Goal: Task Accomplishment & Management: Complete application form

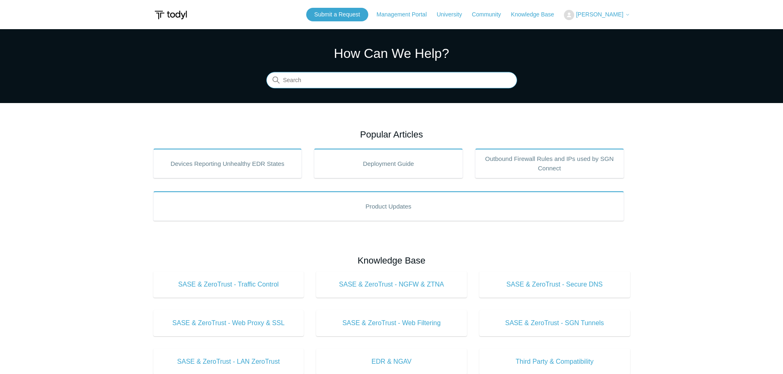
click at [376, 83] on input "Search" at bounding box center [391, 80] width 251 height 16
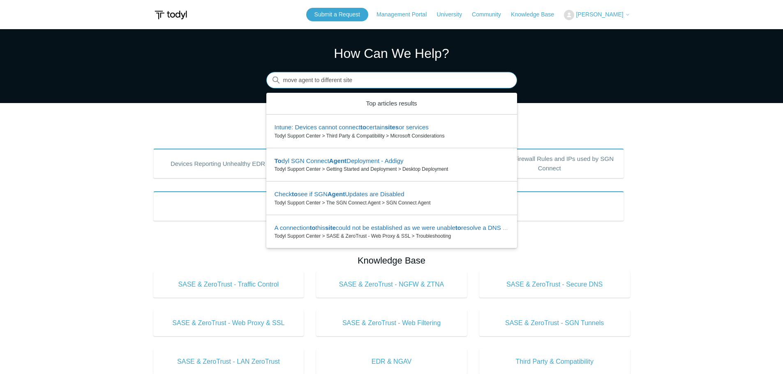
type input "move agent to different site"
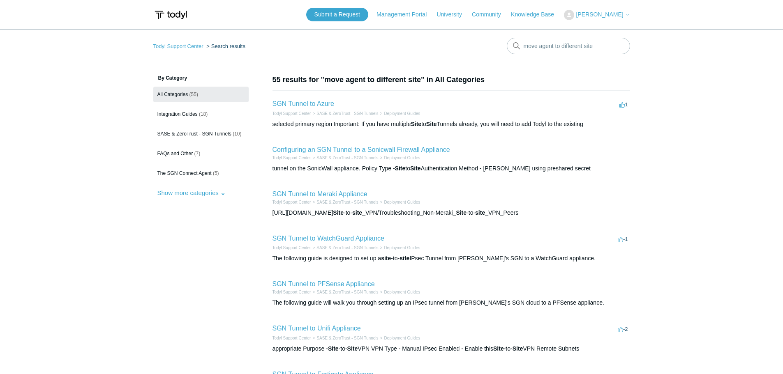
click at [470, 16] on link "University" at bounding box center [452, 14] width 33 height 9
click at [553, 17] on link "Knowledge Base" at bounding box center [536, 14] width 51 height 9
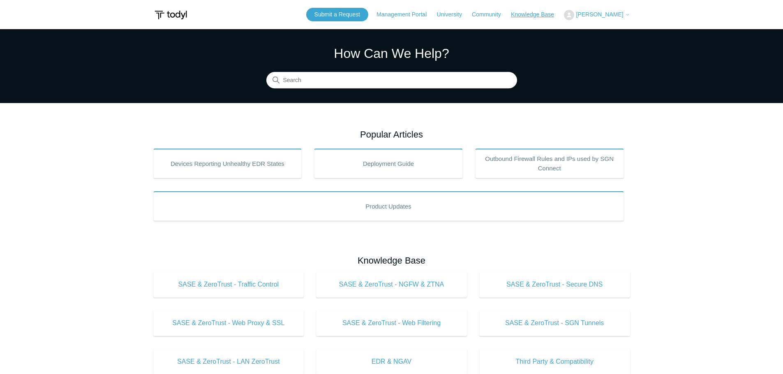
click at [540, 15] on link "Knowledge Base" at bounding box center [536, 14] width 51 height 9
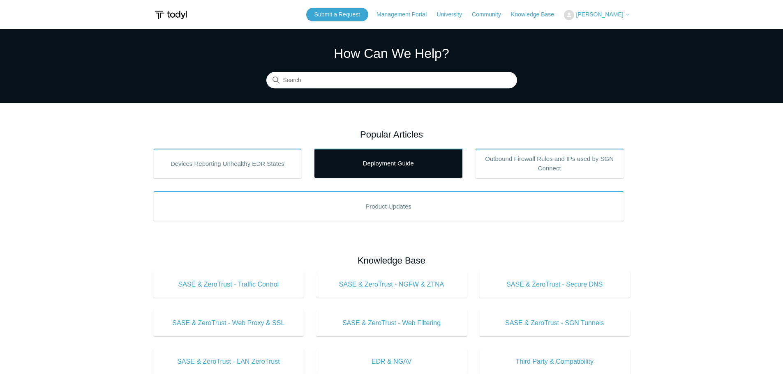
click at [352, 152] on link "Deployment Guide" at bounding box center [388, 164] width 149 height 30
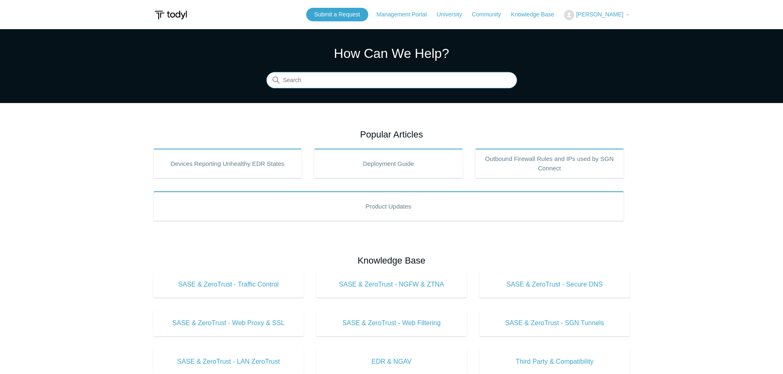
click at [468, 82] on input "Search" at bounding box center [391, 80] width 251 height 16
click at [368, 12] on link "Submit a Request" at bounding box center [337, 15] width 62 height 14
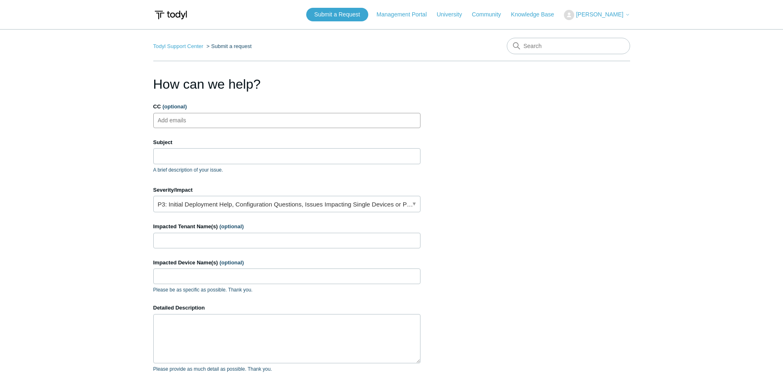
click at [246, 116] on ul "Add emails" at bounding box center [286, 120] width 267 height 15
click at [224, 157] on input "Subject" at bounding box center [286, 156] width 267 height 16
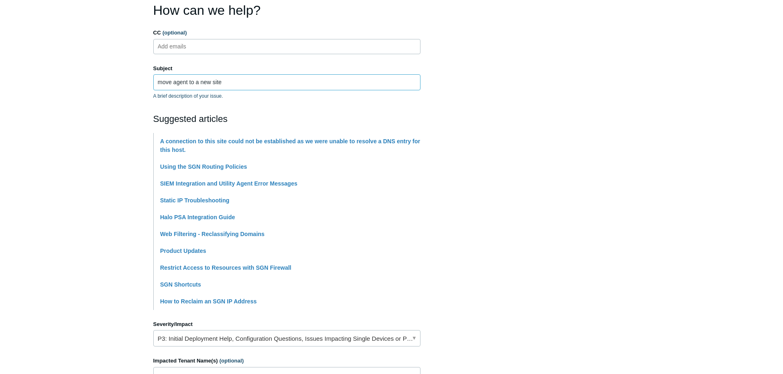
scroll to position [82, 0]
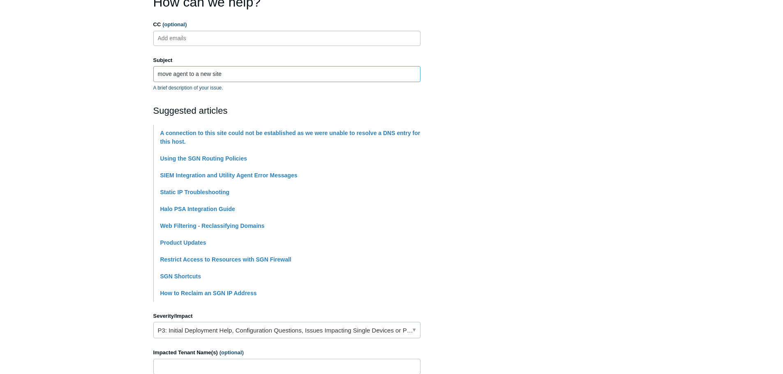
type input "move agent to a new site"
click at [586, 196] on section "How can we help? CC (optional) Add emails Subject move agent to a new site A br…" at bounding box center [391, 285] width 477 height 587
click at [566, 187] on section "How can we help? CC (optional) Add emails Subject move agent to a new site A br…" at bounding box center [391, 285] width 477 height 587
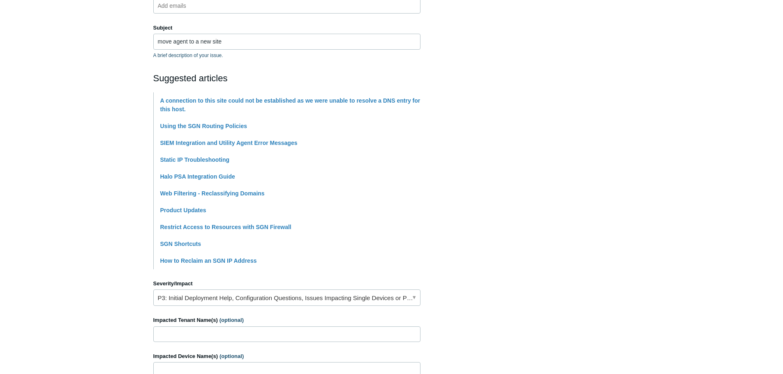
scroll to position [164, 0]
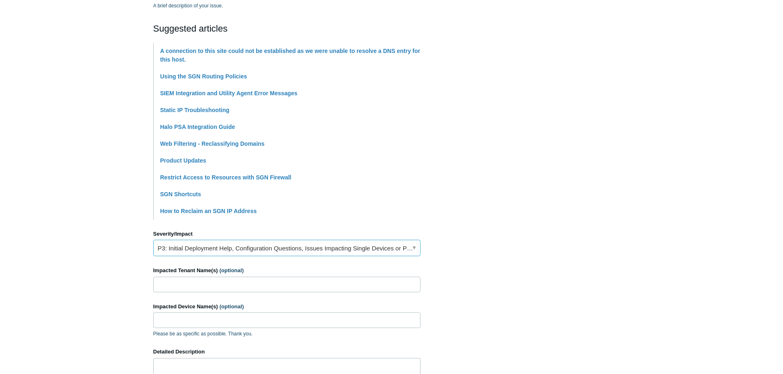
click at [329, 246] on link "P3: Initial Deployment Help, Configuration Questions, Issues Impacting Single D…" at bounding box center [286, 248] width 267 height 16
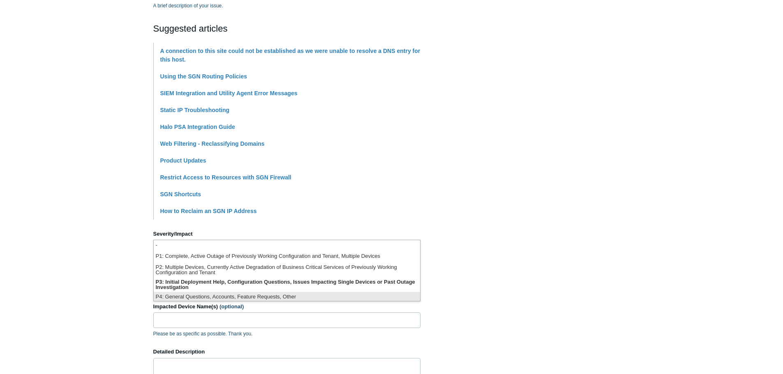
scroll to position [2, 0]
click at [554, 243] on section "How can we help? CC (optional) Add emails Subject move agent to a new site A br…" at bounding box center [391, 203] width 477 height 587
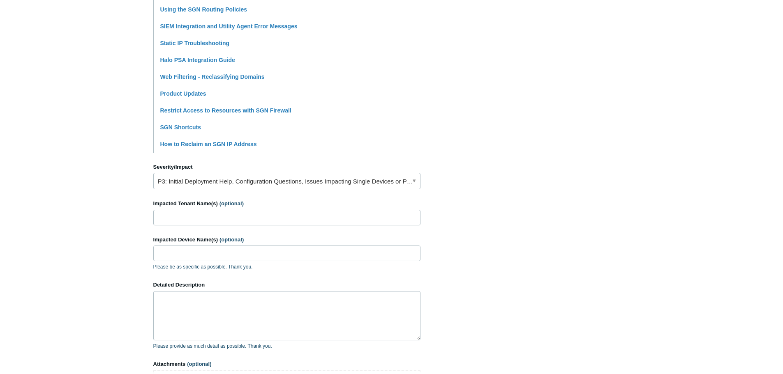
scroll to position [246, 0]
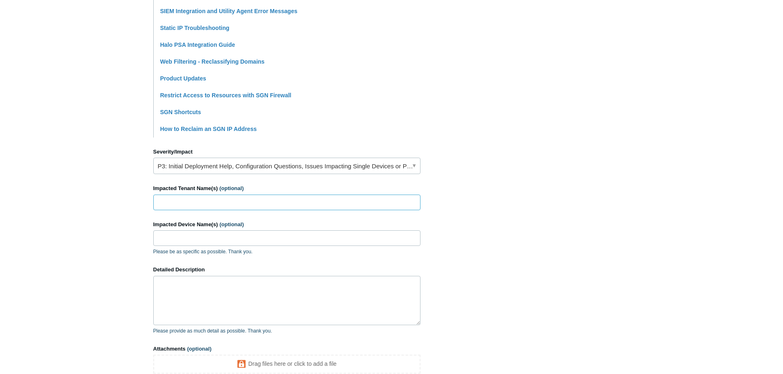
click at [366, 201] on input "Impacted Tenant Name(s) (optional)" at bounding box center [286, 203] width 267 height 16
type input "avalon"
click at [212, 241] on input "Impacted Device Name(s) (optional)" at bounding box center [286, 238] width 267 height 16
paste input "tfcEngineer2"
type input "tfcEngineer2"
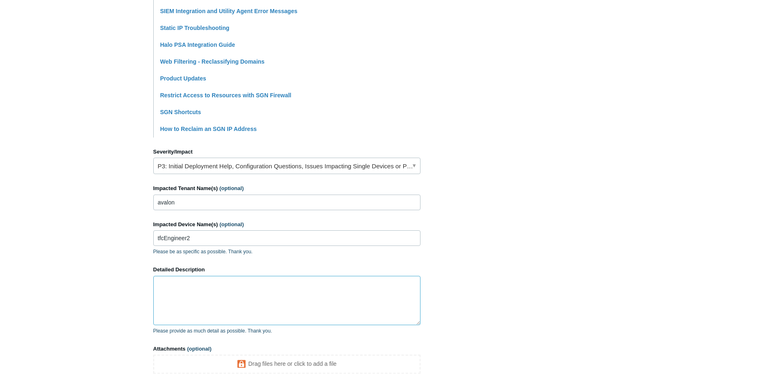
click at [187, 290] on textarea "Detailed Description" at bounding box center [286, 300] width 267 height 49
click at [221, 238] on input "tfcEngineer2" at bounding box center [286, 238] width 267 height 16
click at [213, 291] on textarea "we have about 11" at bounding box center [286, 300] width 267 height 49
click at [309, 286] on textarea "we have about 13 agents under one site "avalon" at bounding box center [286, 300] width 267 height 49
click at [390, 291] on textarea "we have about 13 agents under one site "avalon group" that we would like to mov…" at bounding box center [286, 300] width 267 height 49
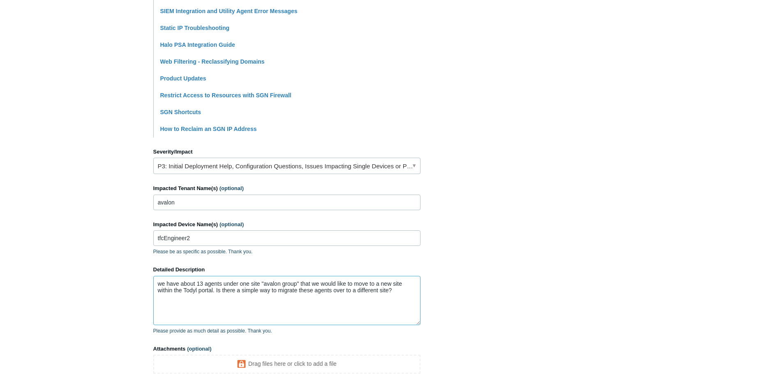
click at [212, 290] on textarea "we have about 13 agents under one site "avalon group" that we would like to mov…" at bounding box center [286, 300] width 267 height 49
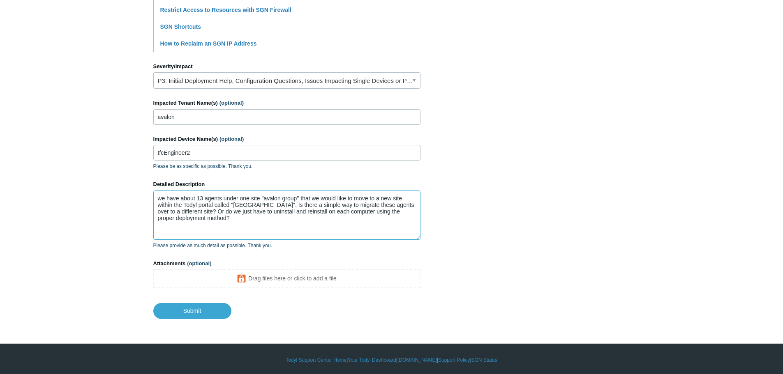
scroll to position [334, 0]
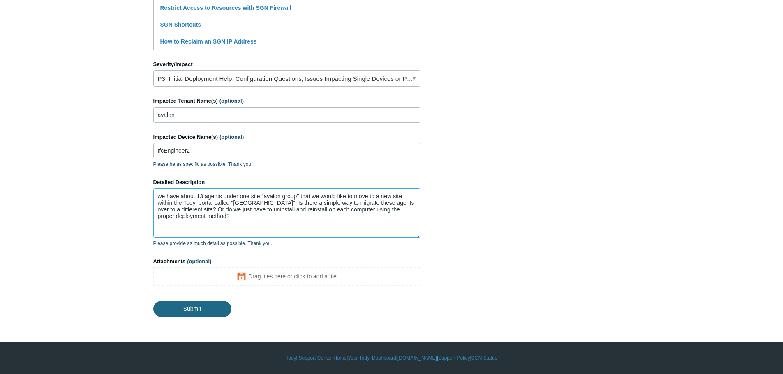
type textarea "we have about 13 agents under one site "avalon group" that we would like to mov…"
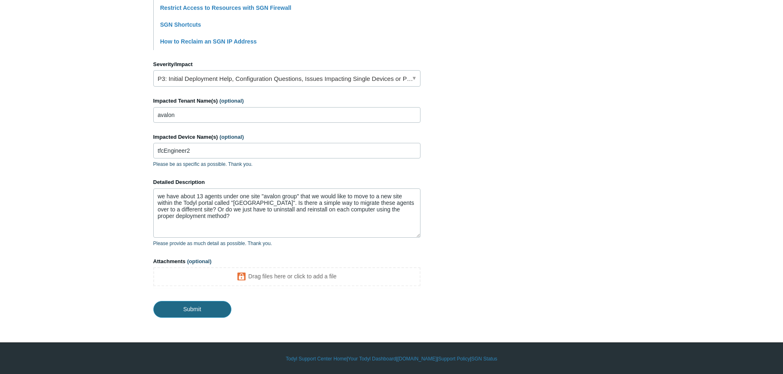
drag, startPoint x: 204, startPoint y: 312, endPoint x: 288, endPoint y: 306, distance: 84.4
click at [288, 306] on footer "Submit" at bounding box center [286, 303] width 267 height 29
click at [214, 315] on input "Submit" at bounding box center [192, 309] width 78 height 16
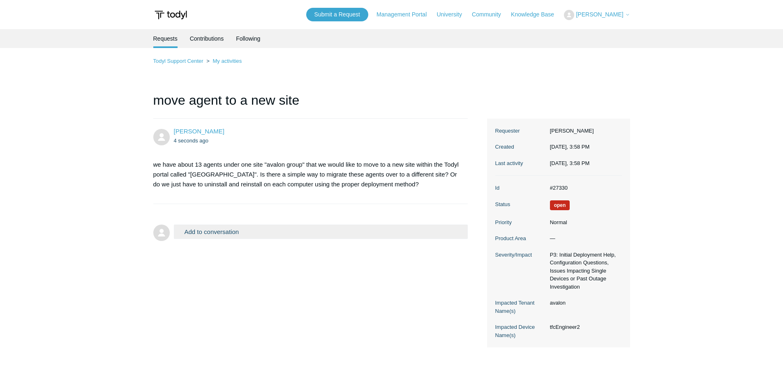
drag, startPoint x: 425, startPoint y: 72, endPoint x: 419, endPoint y: 71, distance: 6.6
drag, startPoint x: 419, startPoint y: 71, endPoint x: 393, endPoint y: 70, distance: 25.5
drag, startPoint x: 393, startPoint y: 70, endPoint x: 366, endPoint y: 70, distance: 26.7
drag, startPoint x: 366, startPoint y: 70, endPoint x: 352, endPoint y: 70, distance: 14.4
click at [352, 70] on div "Todyl Support Center My activities move agent to a new site Tim Ishida 4 second…" at bounding box center [391, 201] width 477 height 291
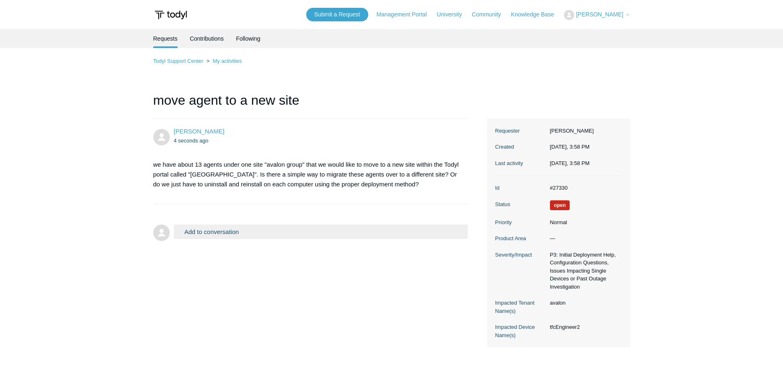
drag, startPoint x: 437, startPoint y: 73, endPoint x: 408, endPoint y: 71, distance: 29.2
drag, startPoint x: 408, startPoint y: 71, endPoint x: 376, endPoint y: 73, distance: 31.2
drag, startPoint x: 376, startPoint y: 73, endPoint x: 352, endPoint y: 72, distance: 24.2
click at [352, 72] on div "Todyl Support Center My activities move agent to a new site Tim Ishida 4 second…" at bounding box center [391, 201] width 477 height 291
drag, startPoint x: 390, startPoint y: 74, endPoint x: 369, endPoint y: 72, distance: 21.0
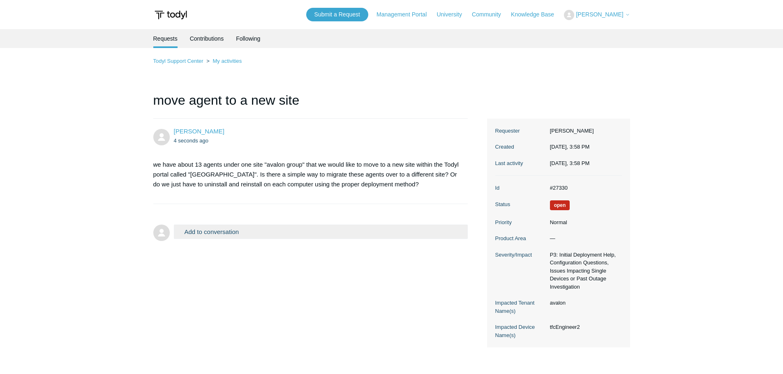
drag, startPoint x: 369, startPoint y: 72, endPoint x: 338, endPoint y: 71, distance: 31.7
click at [334, 71] on div "Todyl Support Center My activities move agent to a new site Tim Ishida 4 second…" at bounding box center [391, 201] width 477 height 291
drag, startPoint x: 392, startPoint y: 69, endPoint x: 371, endPoint y: 66, distance: 20.8
drag, startPoint x: 371, startPoint y: 66, endPoint x: 362, endPoint y: 66, distance: 9.0
drag, startPoint x: 362, startPoint y: 66, endPoint x: 340, endPoint y: 67, distance: 22.2
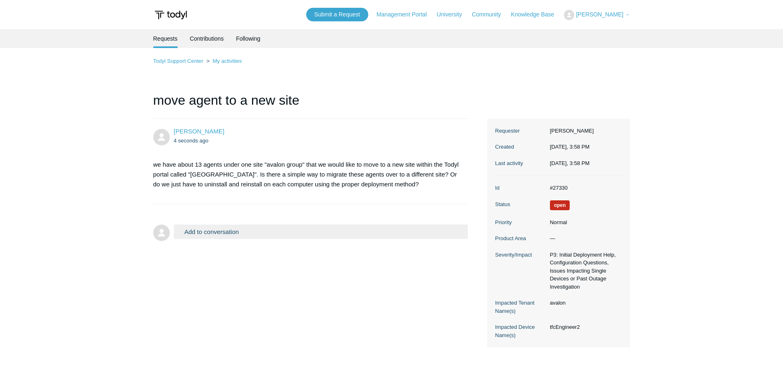
click at [340, 67] on div "Todyl Support Center My activities move agent to a new site Tim Ishida 4 second…" at bounding box center [391, 201] width 477 height 291
